Goal: Transaction & Acquisition: Purchase product/service

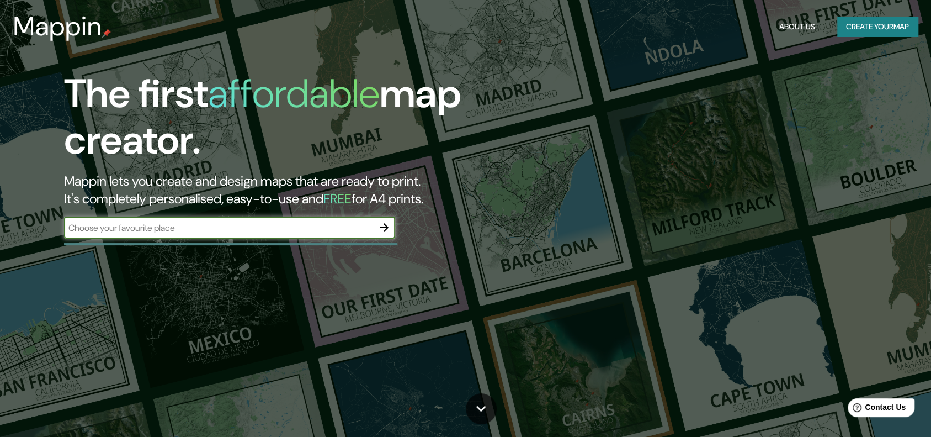
click at [310, 221] on input "text" at bounding box center [218, 227] width 309 height 13
type input "[GEOGRAPHIC_DATA], [GEOGRAPHIC_DATA]"
click at [264, 223] on input "[GEOGRAPHIC_DATA], [GEOGRAPHIC_DATA]" at bounding box center [218, 227] width 309 height 13
drag, startPoint x: 264, startPoint y: 228, endPoint x: 67, endPoint y: 220, distance: 196.7
click at [67, 220] on div "[GEOGRAPHIC_DATA], [GEOGRAPHIC_DATA] ​" at bounding box center [229, 227] width 331 height 22
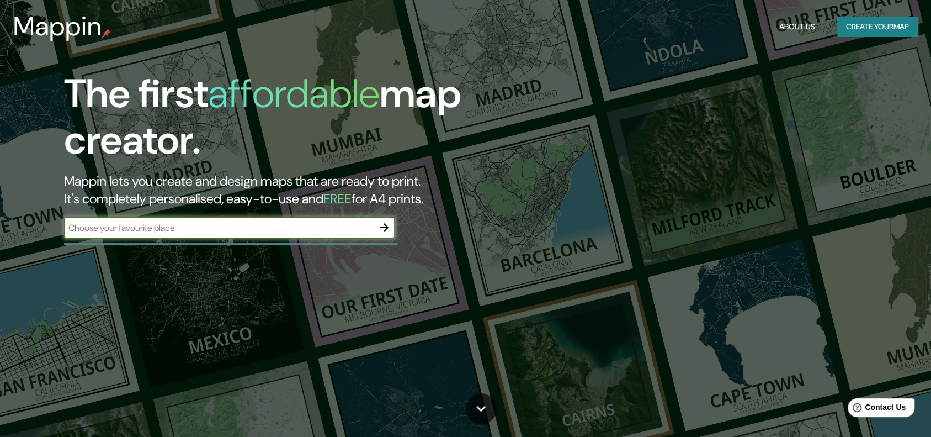
click at [145, 224] on input "text" at bounding box center [218, 227] width 309 height 13
type input "[GEOGRAPHIC_DATA], [GEOGRAPHIC_DATA]"
click at [381, 230] on icon "button" at bounding box center [384, 227] width 13 height 13
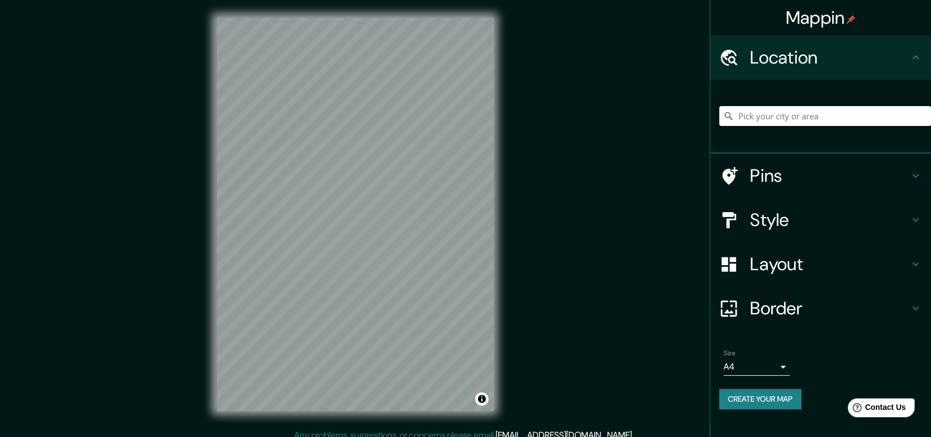
click at [755, 123] on input "Pick your city or area" at bounding box center [825, 116] width 212 height 20
click at [775, 109] on input "[GEOGRAPHIC_DATA], [GEOGRAPHIC_DATA], [GEOGRAPHIC_DATA]" at bounding box center [825, 116] width 212 height 20
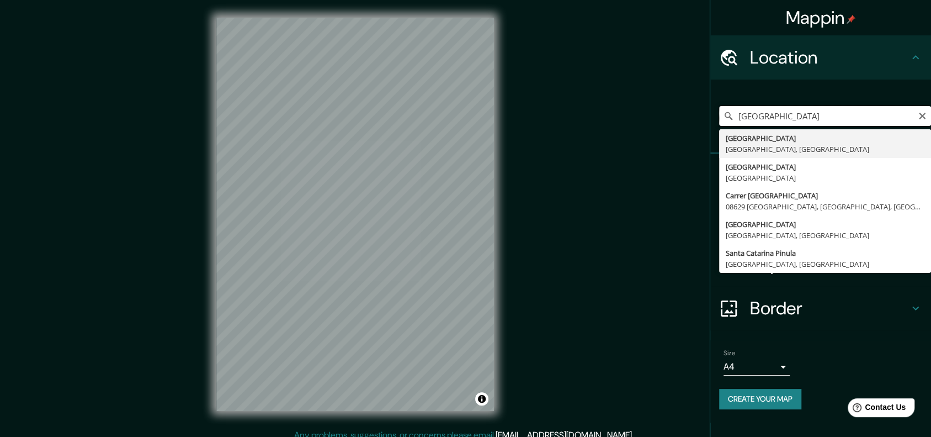
click at [742, 112] on input "[GEOGRAPHIC_DATA]" at bounding box center [825, 116] width 212 height 20
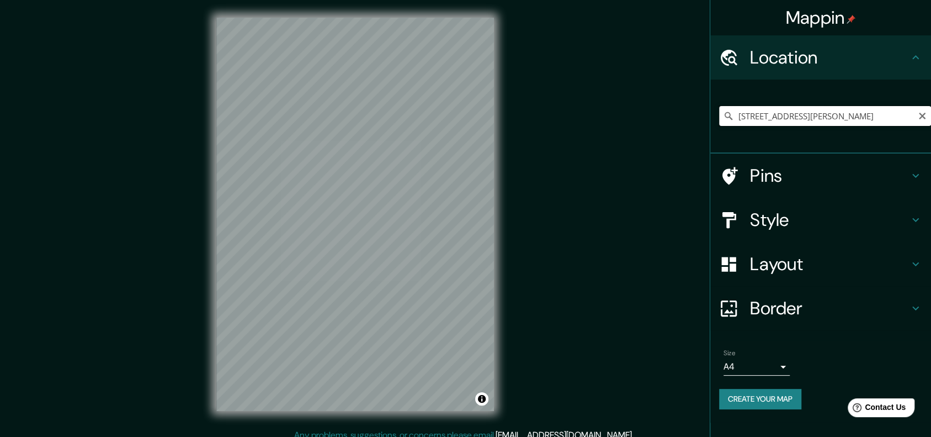
click at [850, 107] on input "[STREET_ADDRESS][PERSON_NAME]" at bounding box center [825, 116] width 212 height 20
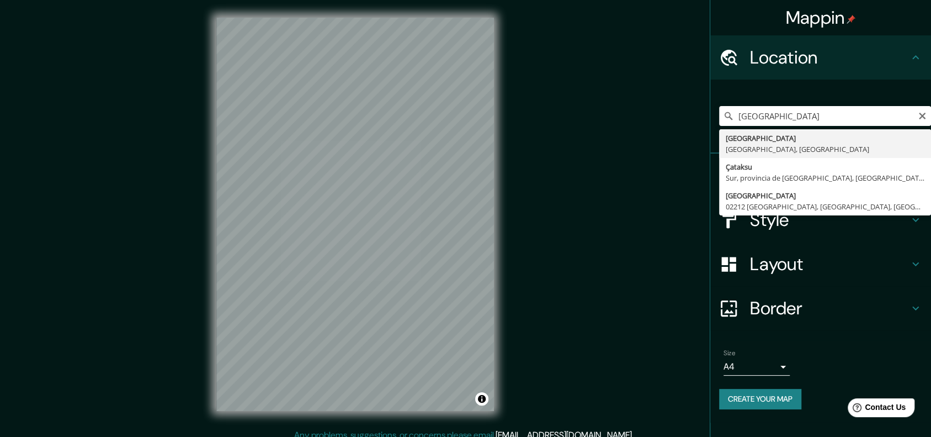
type input "[GEOGRAPHIC_DATA], [GEOGRAPHIC_DATA], [GEOGRAPHIC_DATA]"
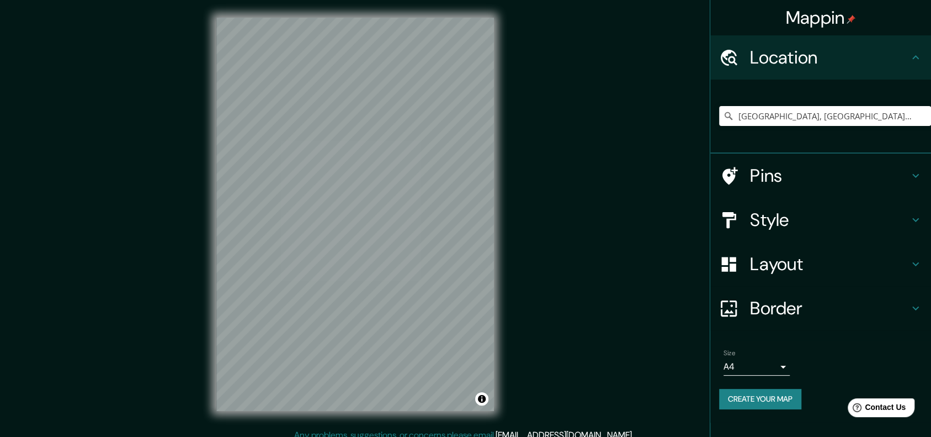
scroll to position [9, 0]
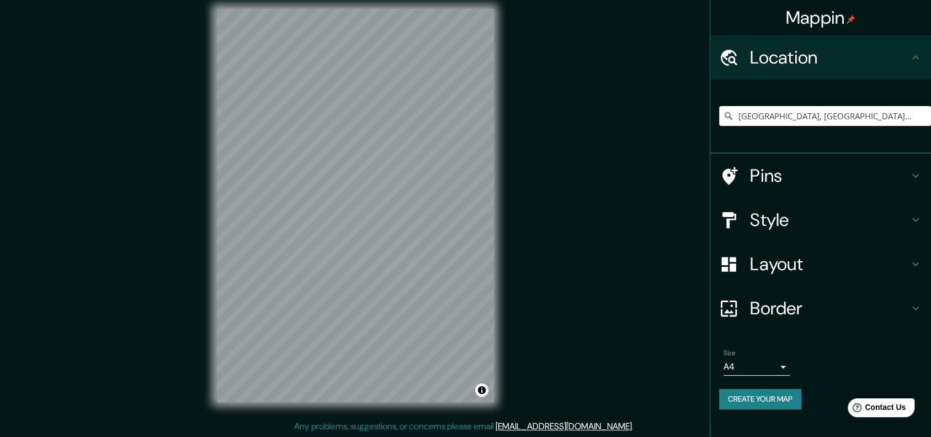
click at [793, 216] on h4 "Style" at bounding box center [829, 220] width 159 height 22
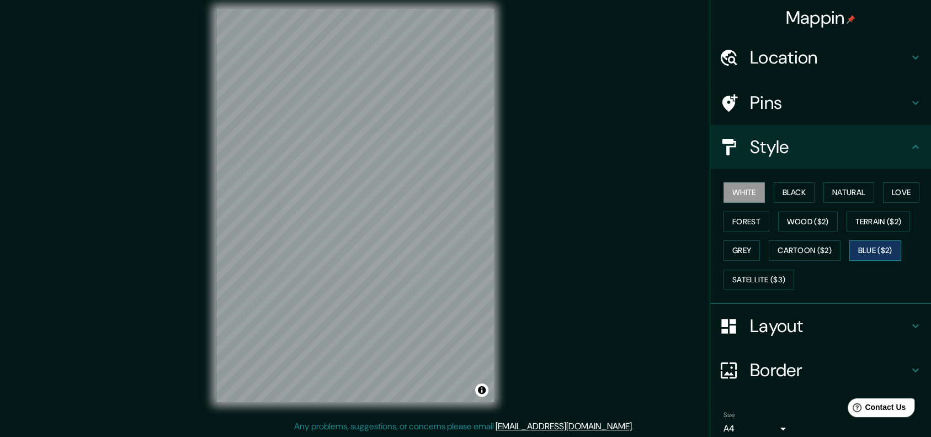
click at [855, 250] on button "Blue ($2)" at bounding box center [876, 250] width 52 height 20
click at [858, 156] on h4 "Style" at bounding box center [829, 147] width 159 height 22
click at [830, 317] on h4 "Layout" at bounding box center [829, 326] width 159 height 22
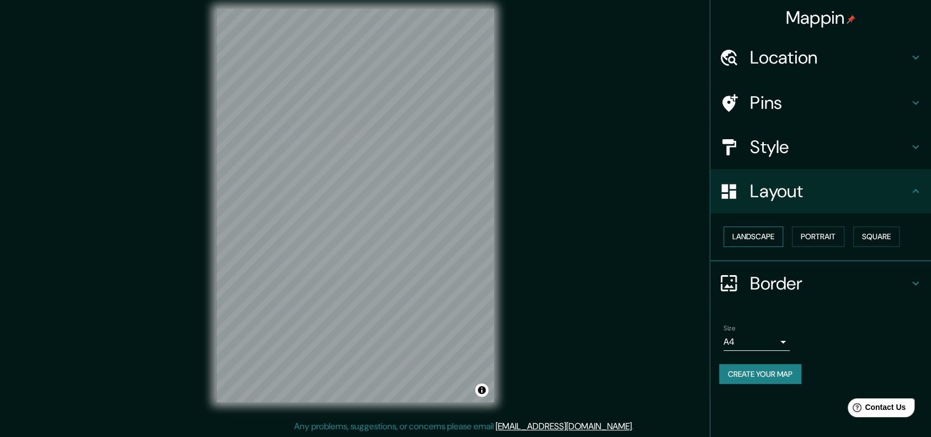
click at [760, 229] on button "Landscape" at bounding box center [754, 236] width 60 height 20
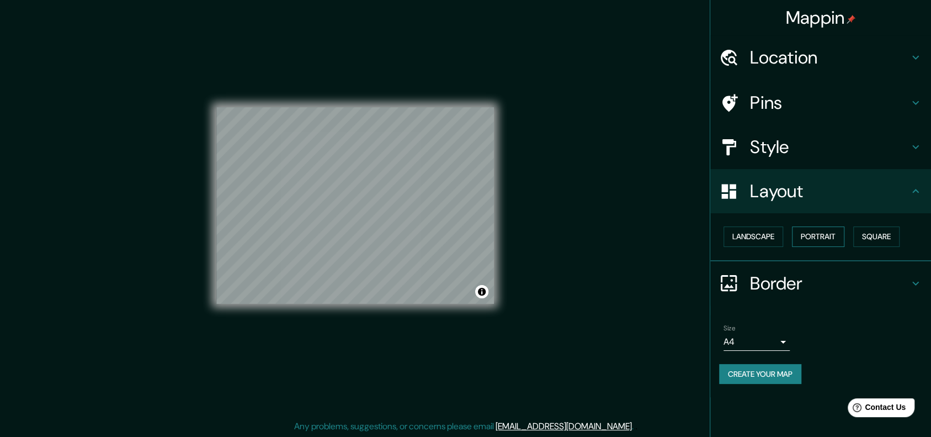
click at [807, 232] on button "Portrait" at bounding box center [818, 236] width 52 height 20
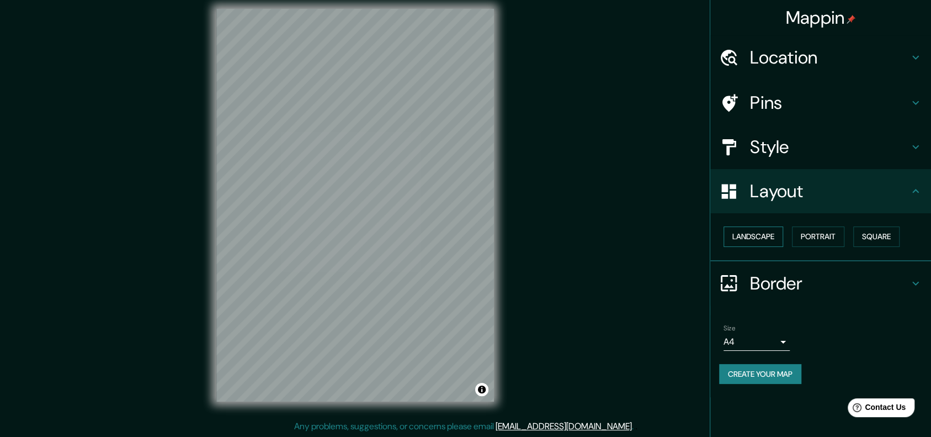
click at [753, 229] on button "Landscape" at bounding box center [754, 236] width 60 height 20
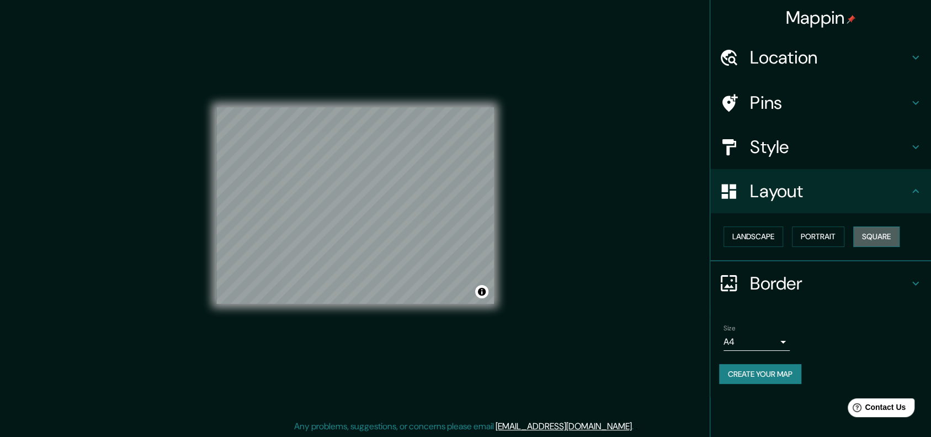
click at [872, 230] on button "Square" at bounding box center [876, 236] width 46 height 20
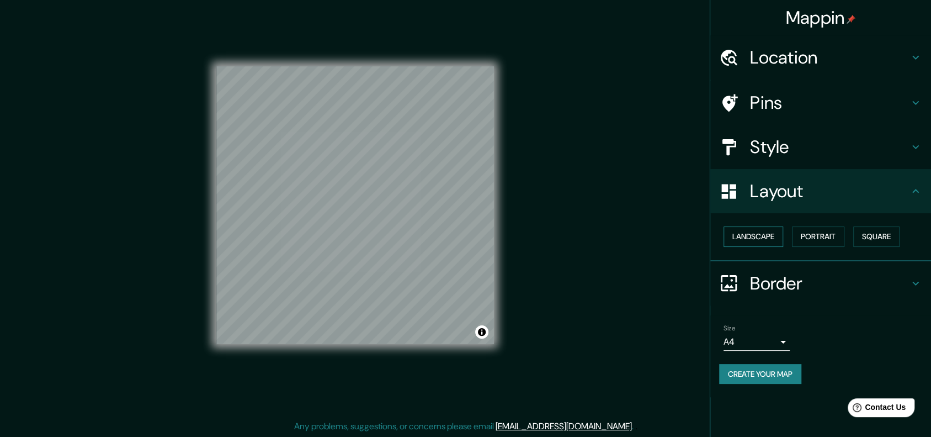
click at [742, 236] on button "Landscape" at bounding box center [754, 236] width 60 height 20
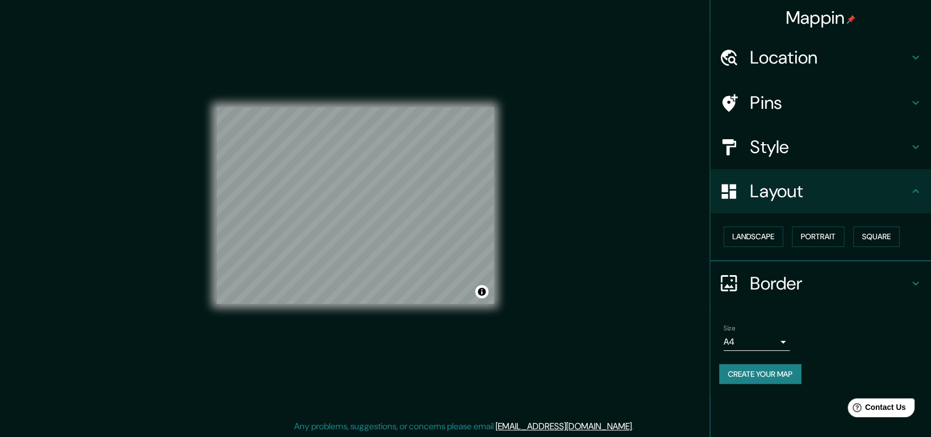
click at [783, 279] on h4 "Border" at bounding box center [829, 283] width 159 height 22
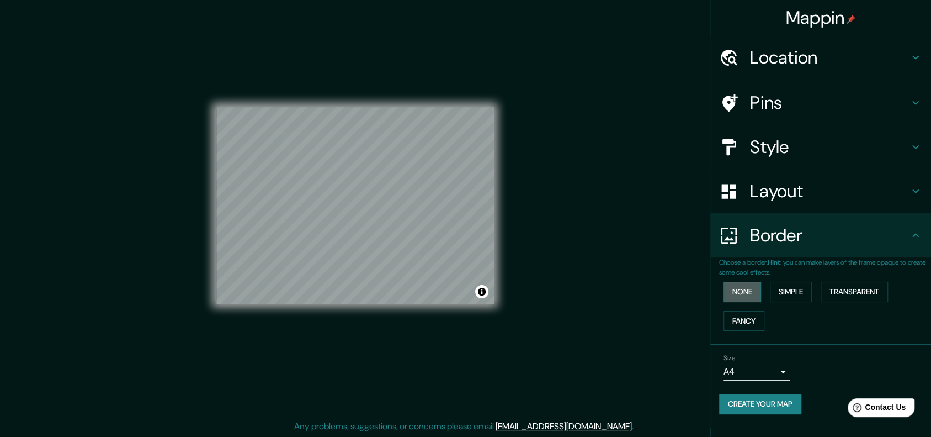
click at [758, 288] on button "None" at bounding box center [743, 292] width 38 height 20
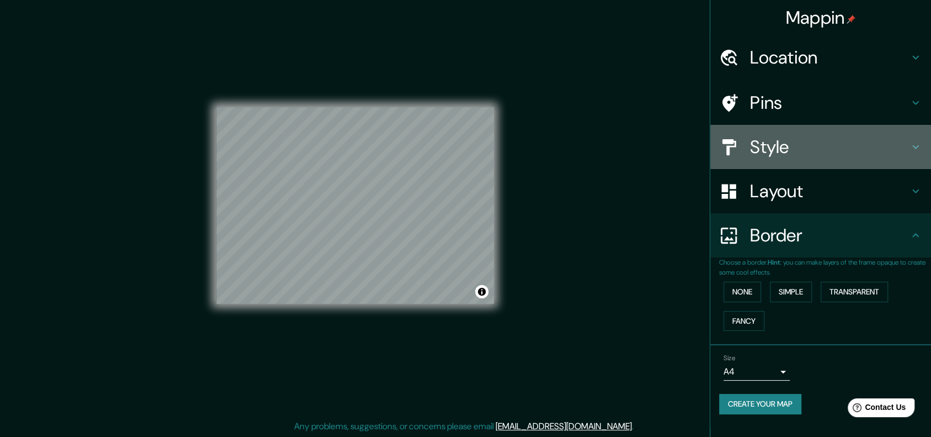
click at [816, 148] on h4 "Style" at bounding box center [829, 147] width 159 height 22
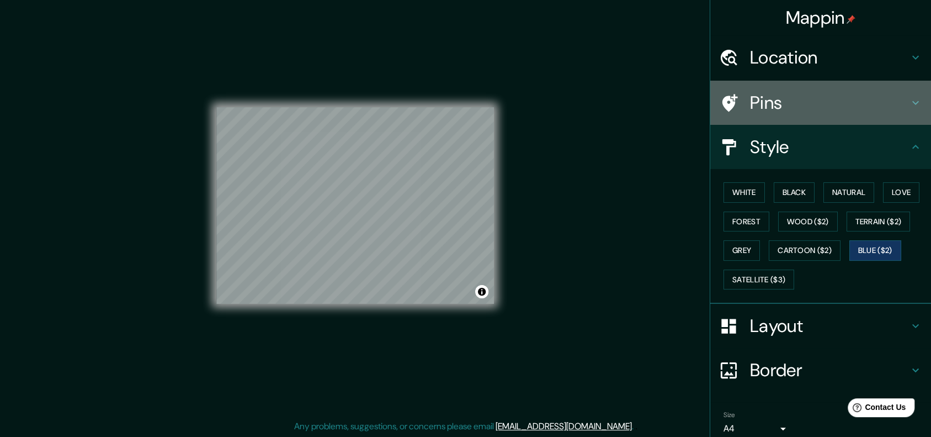
click at [795, 108] on h4 "Pins" at bounding box center [829, 103] width 159 height 22
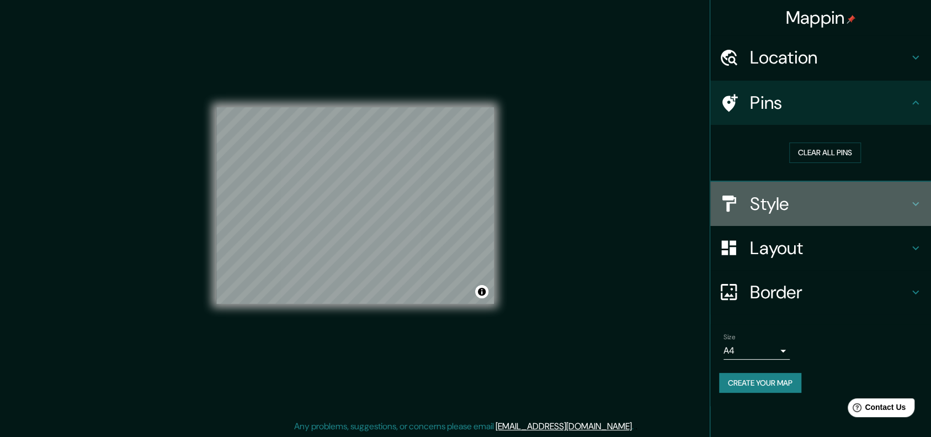
click at [797, 199] on h4 "Style" at bounding box center [829, 204] width 159 height 22
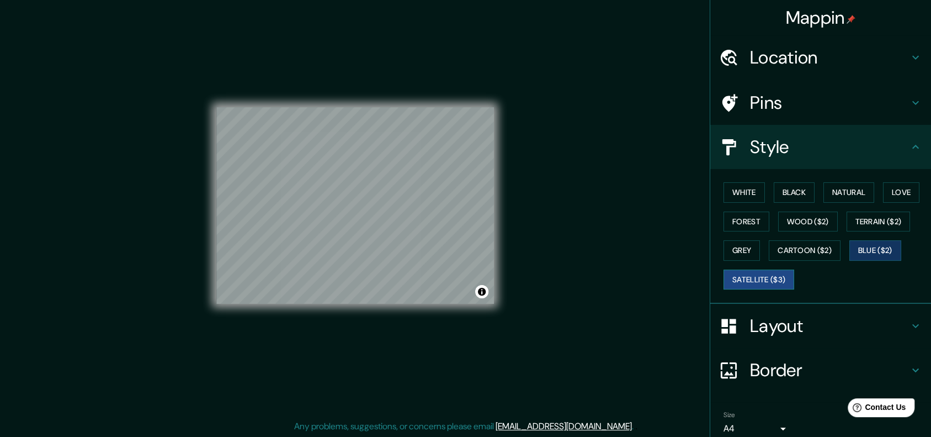
click at [756, 275] on button "Satellite ($3)" at bounding box center [759, 279] width 71 height 20
